Goal: Information Seeking & Learning: Check status

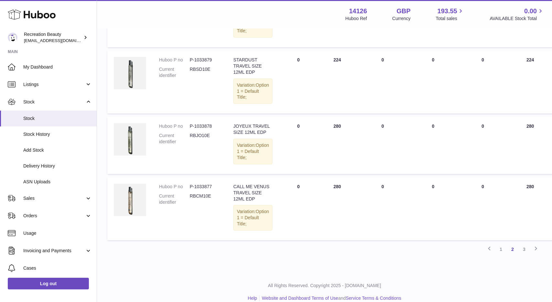
scroll to position [632, 0]
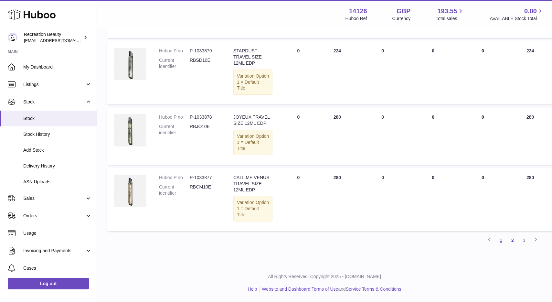
click at [501, 242] on link "1" at bounding box center [501, 240] width 12 height 12
click at [498, 240] on link "1" at bounding box center [501, 240] width 12 height 12
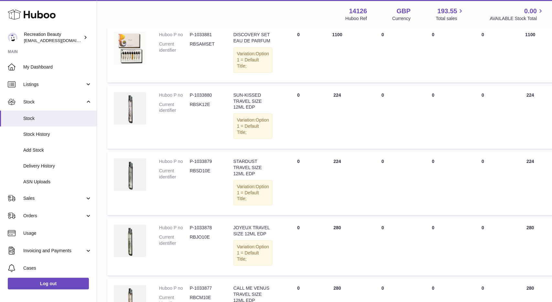
scroll to position [0, 0]
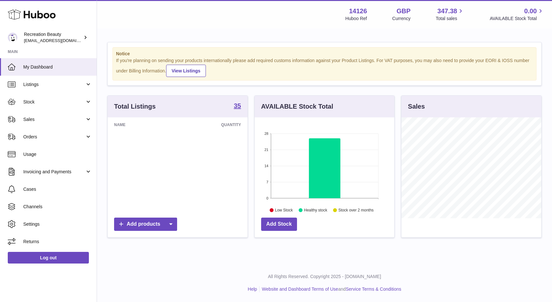
scroll to position [101, 140]
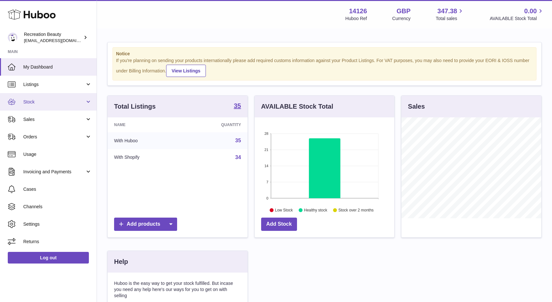
click at [48, 103] on span "Stock" at bounding box center [54, 102] width 62 height 6
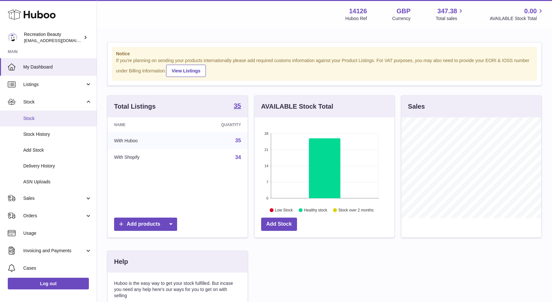
click at [36, 120] on span "Stock" at bounding box center [57, 118] width 69 height 6
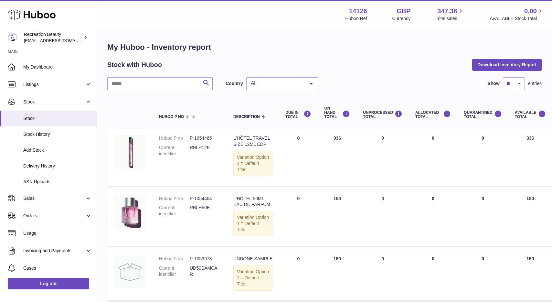
click at [333, 211] on td "ON HAND Total 150" at bounding box center [337, 217] width 39 height 57
click at [331, 211] on td "ON HAND Total 150" at bounding box center [337, 217] width 39 height 57
drag, startPoint x: 326, startPoint y: 210, endPoint x: 341, endPoint y: 211, distance: 14.9
click at [341, 210] on td "ON HAND Total 150" at bounding box center [337, 217] width 39 height 57
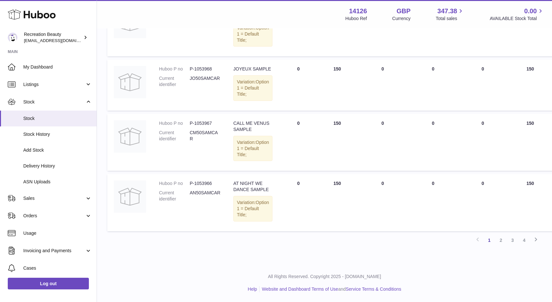
scroll to position [583, 0]
click at [502, 240] on link "2" at bounding box center [501, 240] width 12 height 12
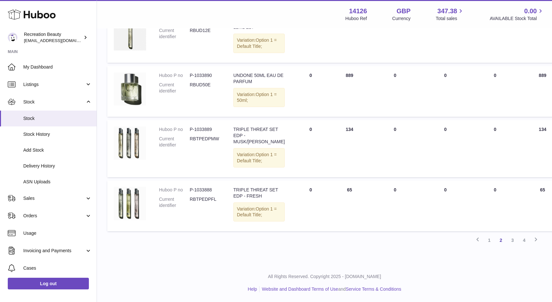
scroll to position [548, 0]
click at [510, 240] on link "3" at bounding box center [513, 240] width 12 height 12
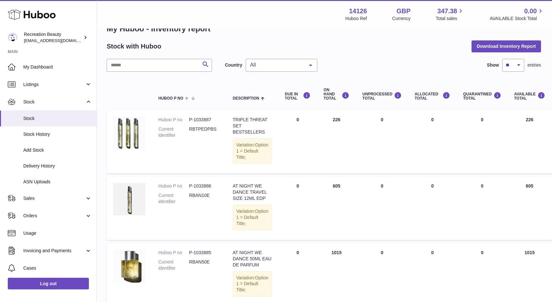
scroll to position [28, 1]
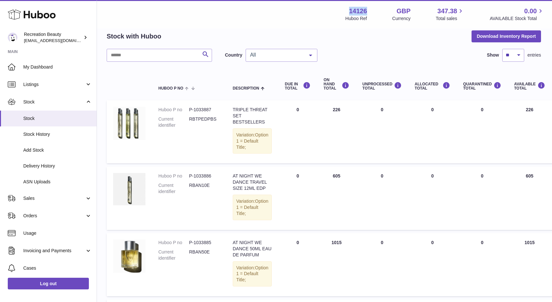
drag, startPoint x: 351, startPoint y: 11, endPoint x: 379, endPoint y: 10, distance: 28.5
click at [379, 10] on div "14126 Huboo Ref GBP Currency 347.38 Total sales 0.00 AVAILABLE Stock Total" at bounding box center [445, 14] width 199 height 15
click at [371, 10] on div "14126 Huboo Ref GBP Currency 347.38 Total sales 0.00 AVAILABLE Stock Total" at bounding box center [445, 14] width 199 height 15
drag, startPoint x: 350, startPoint y: 11, endPoint x: 373, endPoint y: 10, distance: 23.6
click at [373, 10] on div "14126 Huboo Ref GBP Currency 347.38 Total sales 0.00 AVAILABLE Stock Total" at bounding box center [445, 14] width 199 height 15
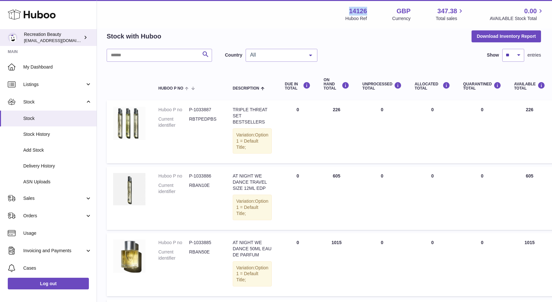
click at [48, 36] on div "Recreation Beauty barney@recreationbeauty.com" at bounding box center [53, 37] width 58 height 12
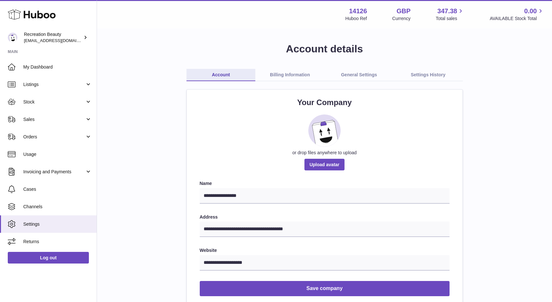
click at [354, 71] on link "General Settings" at bounding box center [359, 75] width 69 height 12
